Goal: Transaction & Acquisition: Book appointment/travel/reservation

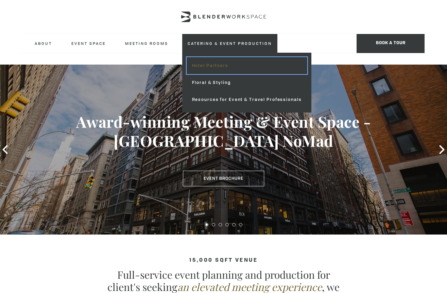
click at [219, 67] on link "Hotel Partners" at bounding box center [247, 65] width 121 height 17
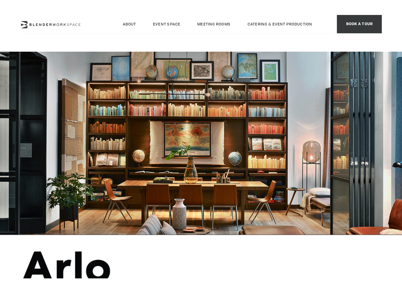
scroll to position [247, 0]
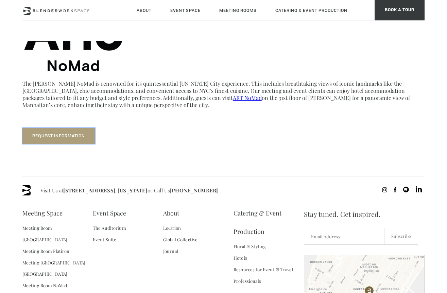
click at [78, 140] on button "Request Information" at bounding box center [58, 136] width 72 height 16
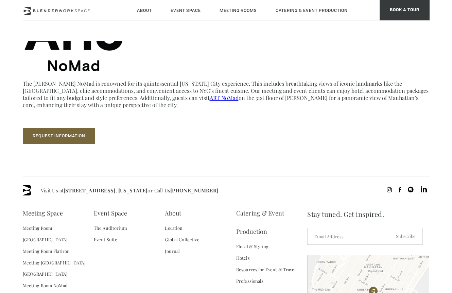
click at [206, 95] on p "The Arlo NoMad is renowned for its quintessential New York City experience. Thi…" at bounding box center [226, 94] width 407 height 29
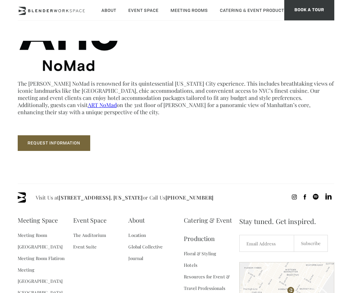
click at [199, 103] on p "The Arlo NoMad is renowned for its quintessential New York City experience. Thi…" at bounding box center [176, 98] width 317 height 36
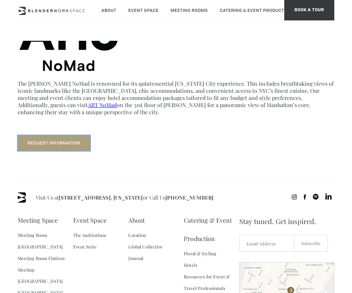
click at [62, 148] on button "Request Information" at bounding box center [54, 143] width 72 height 16
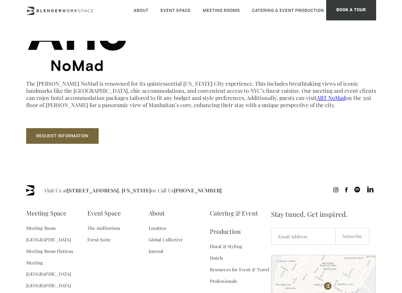
click at [304, 107] on p "The Arlo NoMad is renowned for its quintessential New York City experience. Thi…" at bounding box center [201, 94] width 350 height 29
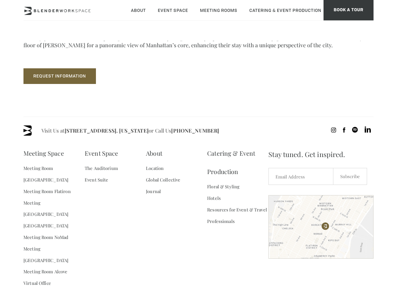
scroll to position [309, 0]
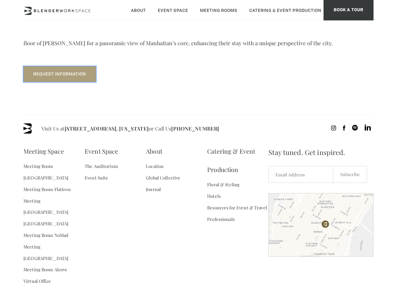
click at [86, 80] on button "Request Information" at bounding box center [59, 74] width 72 height 16
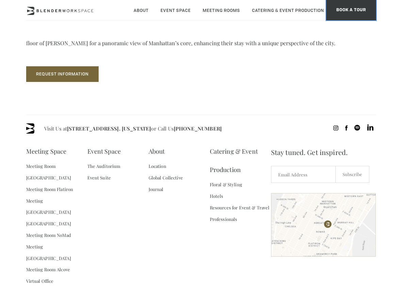
click at [343, 11] on span "BOOK A TOUR" at bounding box center [351, 10] width 50 height 20
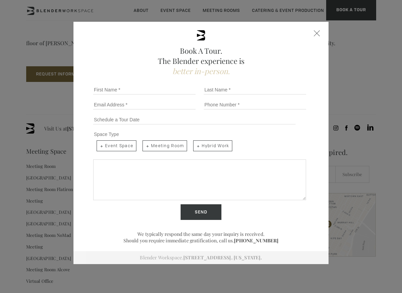
click at [311, 33] on div "Book A Tour. The Blender experience is better in-person. Team Size 1 2 3 4 5 6 …" at bounding box center [200, 143] width 255 height 242
click at [316, 33] on div "Close form" at bounding box center [317, 33] width 6 height 6
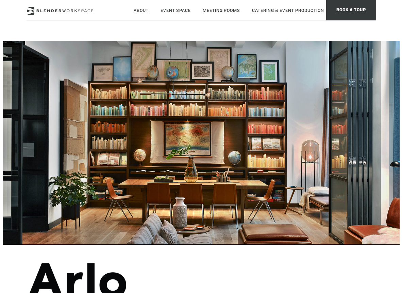
scroll to position [309, 0]
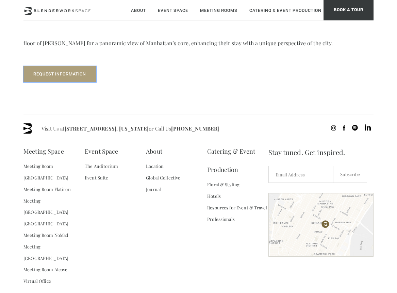
click at [68, 76] on button "Request Information" at bounding box center [59, 74] width 72 height 16
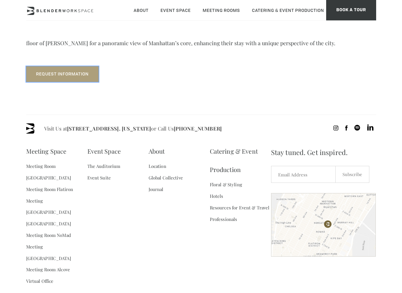
click at [82, 78] on button "Request Information" at bounding box center [62, 74] width 72 height 16
click at [193, 80] on p "Request Information" at bounding box center [201, 67] width 350 height 30
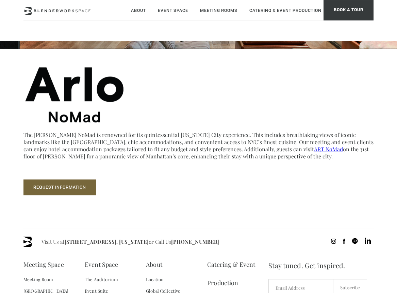
scroll to position [309, 0]
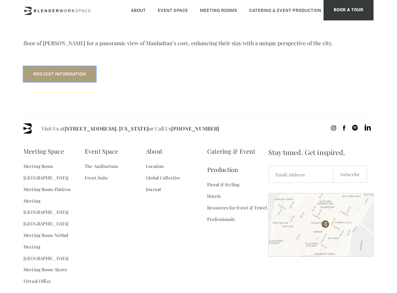
click at [75, 75] on button "Request Information" at bounding box center [59, 74] width 72 height 16
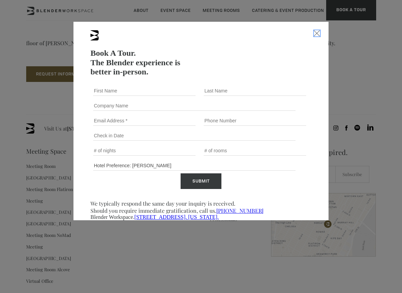
click at [316, 36] on div "Close form" at bounding box center [317, 33] width 6 height 6
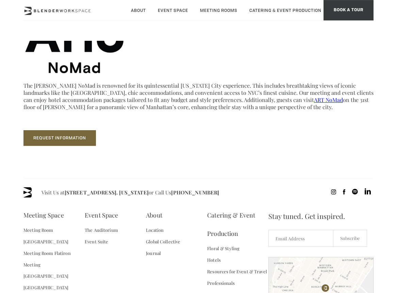
scroll to position [256, 0]
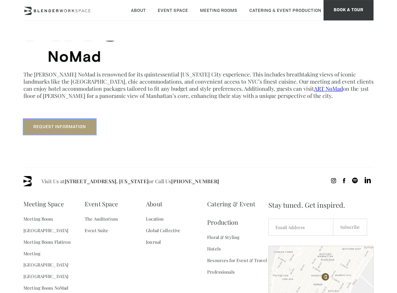
click at [53, 124] on button "Request Information" at bounding box center [59, 127] width 72 height 16
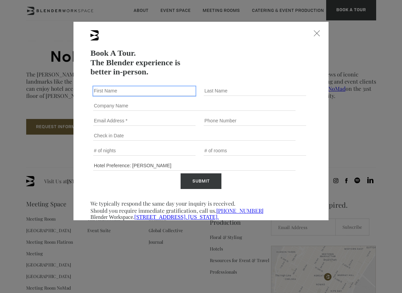
click at [148, 89] on input "First name *" at bounding box center [144, 91] width 102 height 10
type input "[PERSON_NAME]"
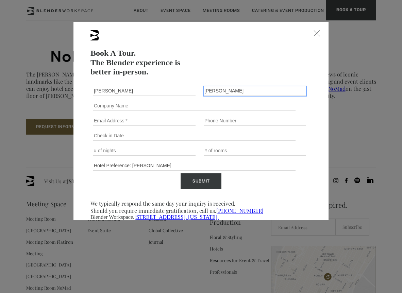
type input "[PERSON_NAME]"
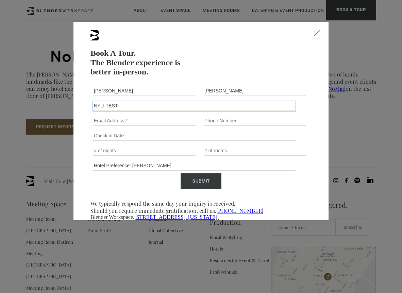
type input "NYLI TEST"
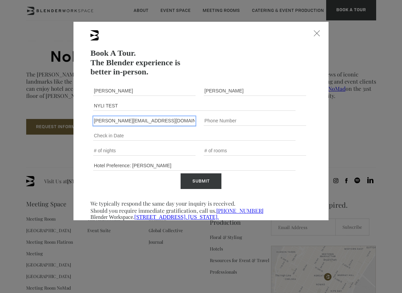
type input "[PERSON_NAME][EMAIL_ADDRESS][DOMAIN_NAME]"
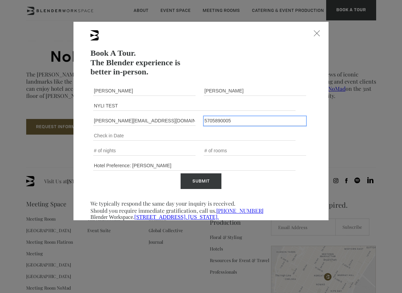
type input "5705890005"
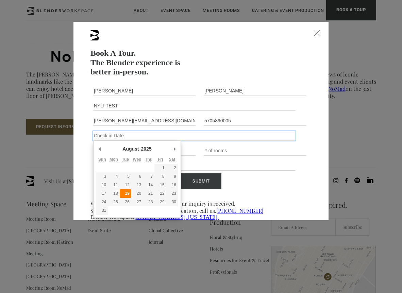
type div "[DATE]"
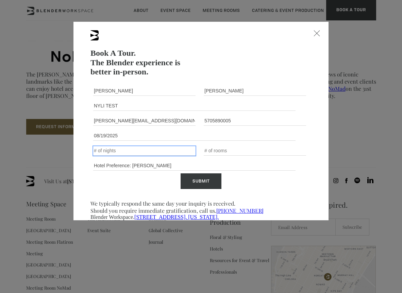
click at [118, 151] on input "Number of nights" at bounding box center [144, 151] width 102 height 10
type input "2"
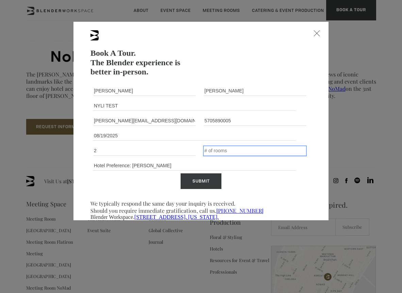
click at [226, 150] on input "Number of rooms" at bounding box center [255, 151] width 102 height 10
click at [204, 150] on input "2" at bounding box center [255, 151] width 102 height 10
type input "1"
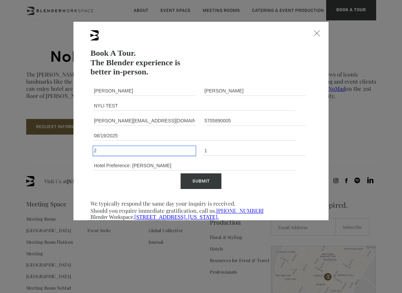
click at [144, 152] on input "2" at bounding box center [144, 151] width 102 height 10
click at [197, 182] on input "Submit" at bounding box center [201, 181] width 41 height 16
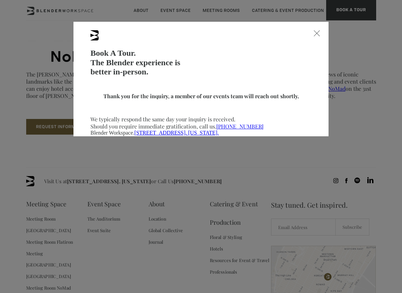
click at [346, 154] on div "Book A Tour. The Blender experience is better in-person. Team Size 1 2 3 4 5 6 …" at bounding box center [201, 146] width 402 height 293
click at [315, 31] on div "Close form" at bounding box center [317, 33] width 6 height 6
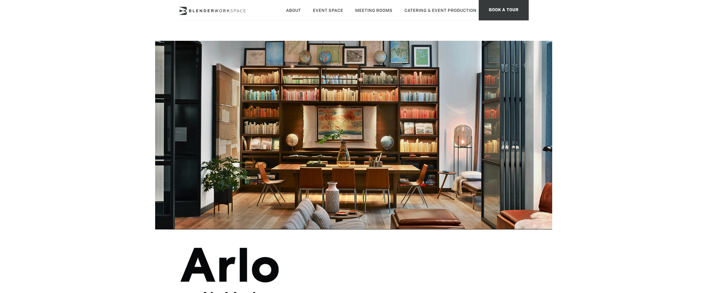
scroll to position [55, 0]
